Goal: Task Accomplishment & Management: Manage account settings

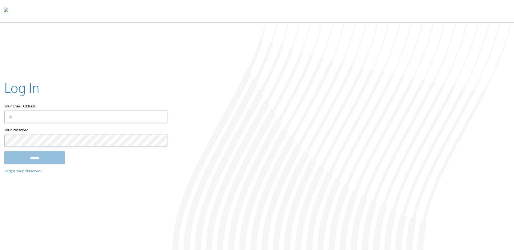
type input "**********"
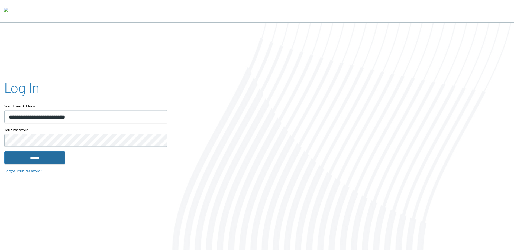
click at [38, 158] on input "******" at bounding box center [34, 157] width 61 height 13
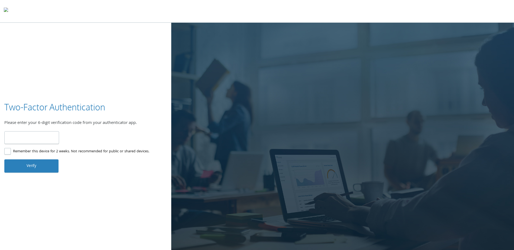
type input "******"
click at [19, 169] on button "Verify" at bounding box center [31, 166] width 54 height 13
